Goal: Navigation & Orientation: Understand site structure

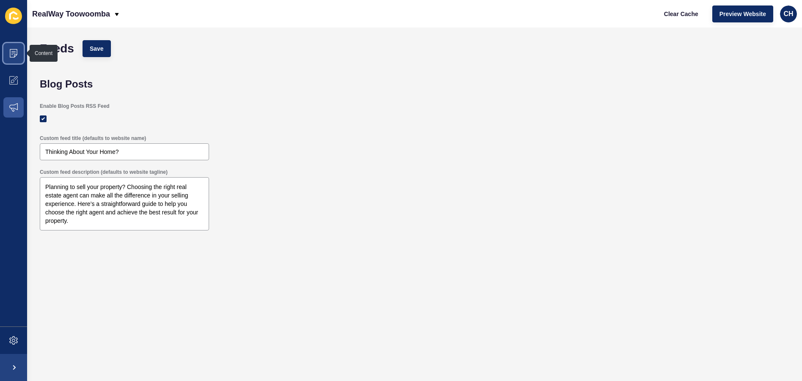
click at [14, 57] on icon at bounding box center [14, 53] width 8 height 8
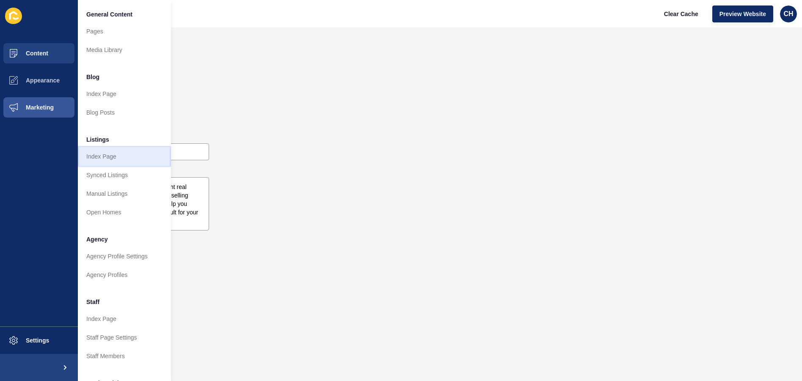
click at [105, 156] on link "Index Page" at bounding box center [124, 156] width 93 height 19
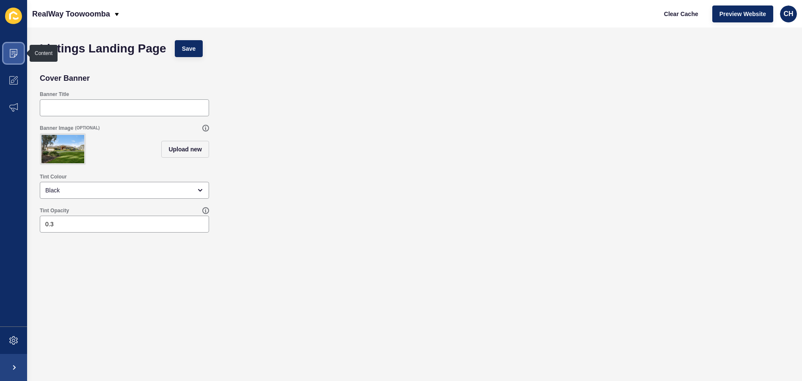
click at [16, 49] on span at bounding box center [13, 53] width 27 height 27
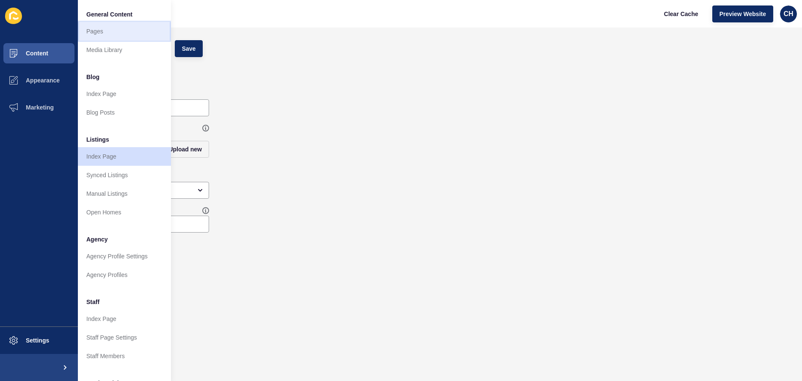
click at [108, 30] on link "Pages" at bounding box center [124, 31] width 93 height 19
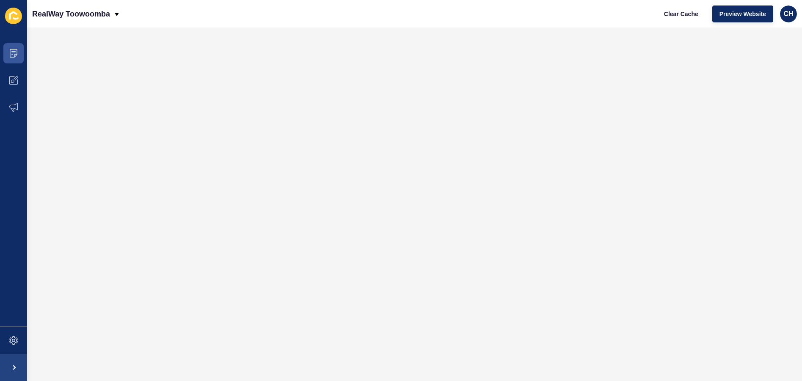
click at [11, 19] on icon at bounding box center [13, 16] width 17 height 17
click at [11, 11] on icon at bounding box center [13, 16] width 17 height 17
click at [17, 17] on icon at bounding box center [13, 16] width 17 height 17
click at [15, 52] on icon at bounding box center [13, 51] width 4 height 0
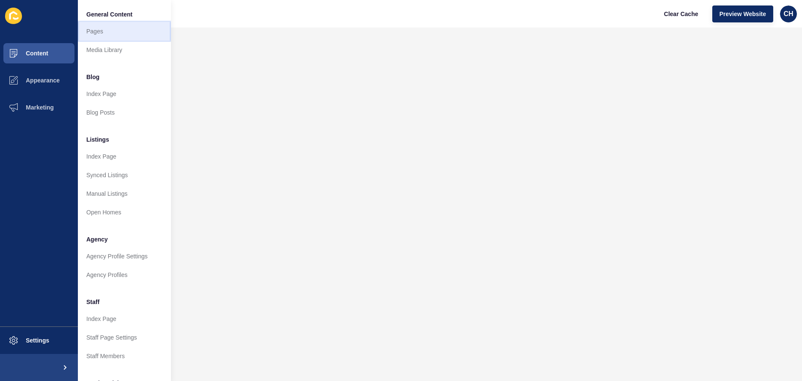
click at [100, 30] on link "Pages" at bounding box center [124, 31] width 93 height 19
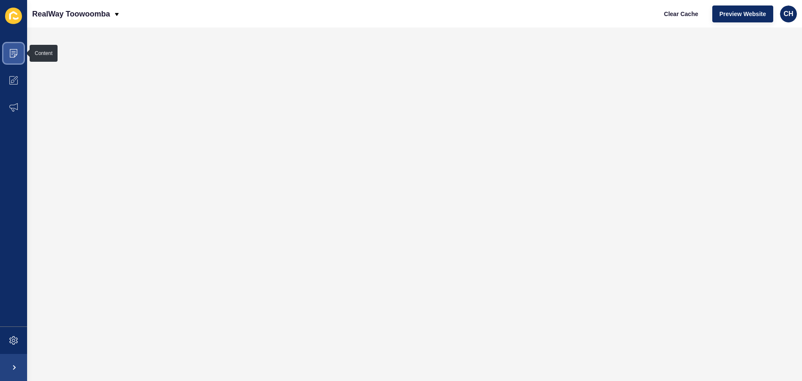
click at [11, 55] on icon at bounding box center [13, 53] width 8 height 8
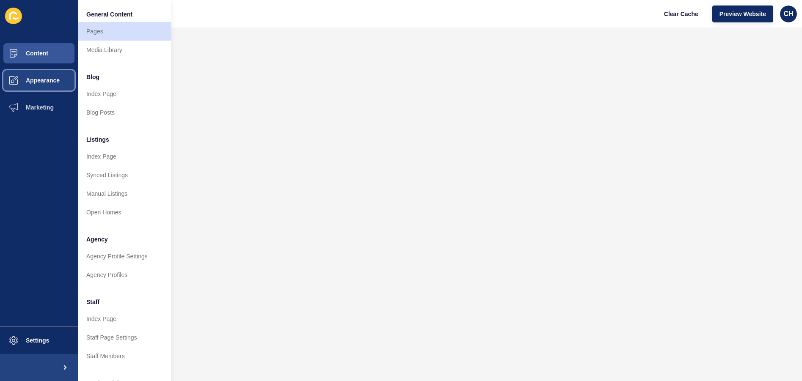
click at [27, 77] on span "Appearance" at bounding box center [29, 80] width 61 height 7
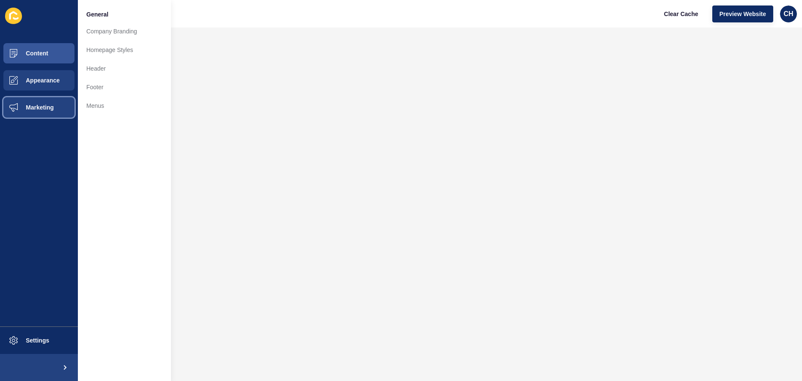
click at [24, 105] on span "Marketing" at bounding box center [26, 107] width 55 height 7
